Goal: Transaction & Acquisition: Purchase product/service

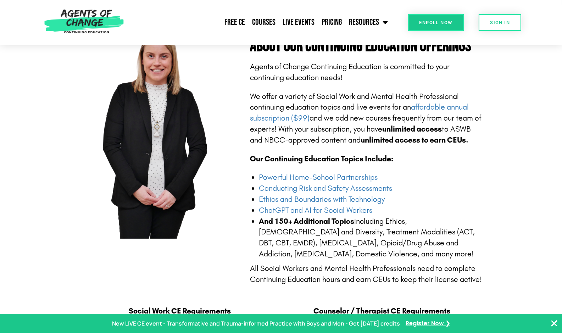
scroll to position [159, 0]
click at [266, 26] on link "Courses" at bounding box center [264, 22] width 31 height 18
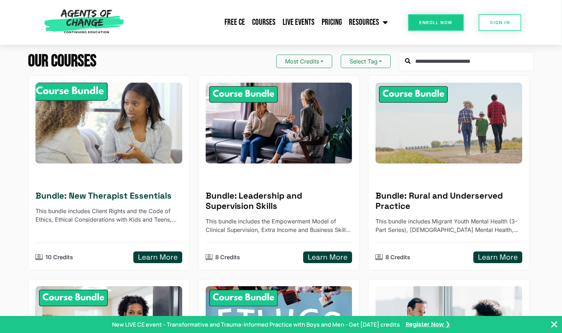
scroll to position [80, 0]
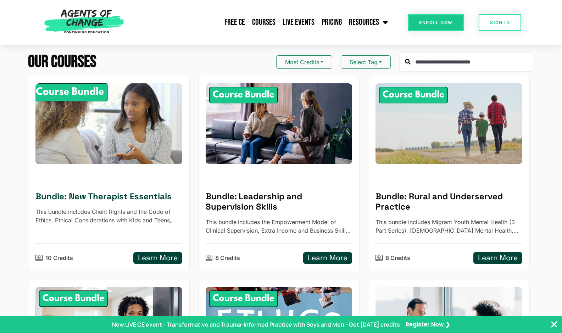
click at [159, 259] on h5 "Learn More" at bounding box center [158, 258] width 40 height 9
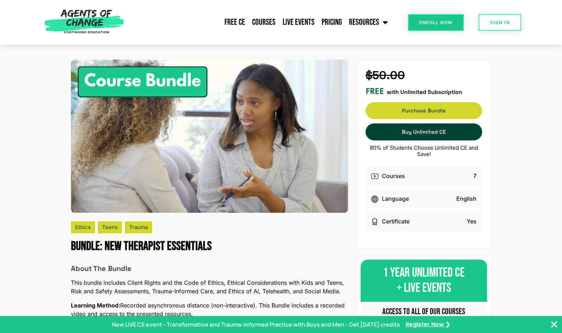
click at [425, 116] on link "Purchase Bundle Purchase Bundle" at bounding box center [424, 110] width 117 height 17
